Goal: Transaction & Acquisition: Purchase product/service

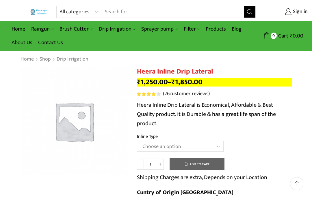
scroll to position [10, 0]
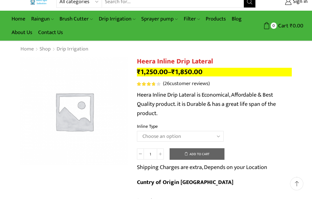
click at [220, 136] on select "Choose an option Heera Inline 12 MM (30CM) Heera Inline 12 MM (38CM) Heera Inli…" at bounding box center [180, 136] width 87 height 11
select select "Heera Inline 20 MM (38CM)"
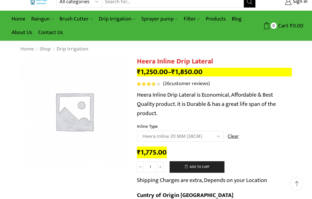
click at [213, 136] on select "Choose an option Heera Inline 12 MM (30CM) Heera Inline 12 MM (38CM) Heera Inli…" at bounding box center [180, 136] width 87 height 11
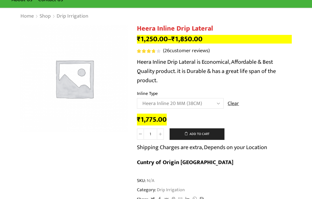
scroll to position [0, 0]
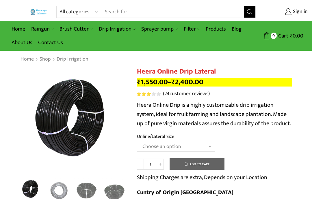
click at [214, 146] on select "Choose an option Heera Online 16MM Heera Online GOLD 16MM Heera Online 12MM Hee…" at bounding box center [176, 146] width 78 height 11
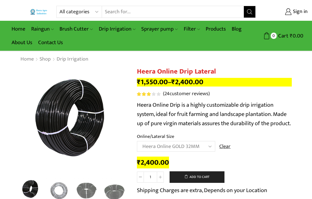
click at [204, 144] on select "Choose an option Heera Online 16MM Heera Online GOLD 16MM Heera Online 12MM Hee…" at bounding box center [176, 146] width 78 height 11
select select "Heera Online 16MM"
click at [0, 0] on link "Heera Flat Inline Drip Package For 1 Acre (Package of 10500)" at bounding box center [0, 0] width 0 height 0
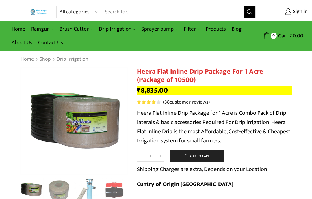
click at [156, 125] on p "Heera Flat Inline Drip Package for 1 Acre is Combo Pack of Drip laterals & basi…" at bounding box center [214, 127] width 155 height 37
